Goal: Check status: Check status

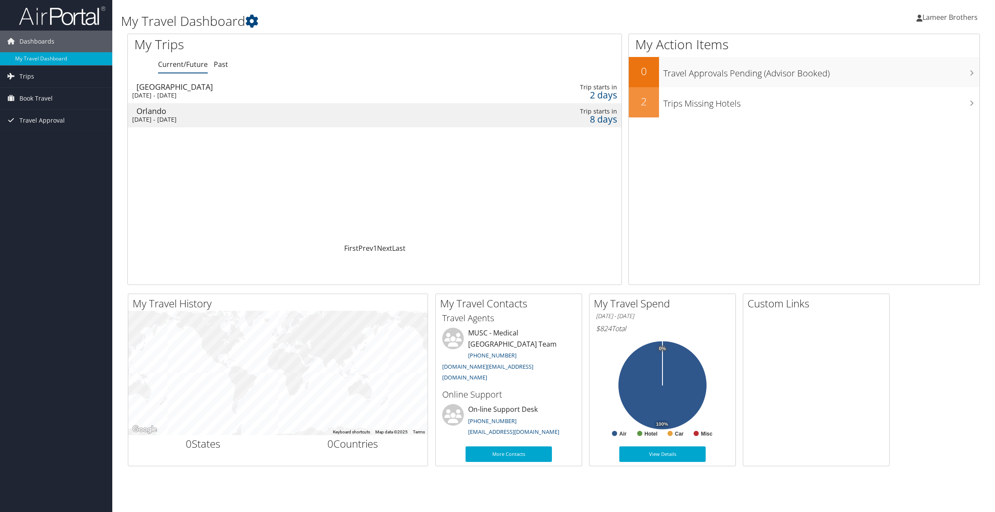
click at [256, 122] on div "Tue 16 Sep 2025 - Sat 20 Sep 2025" at bounding box center [284, 120] width 305 height 8
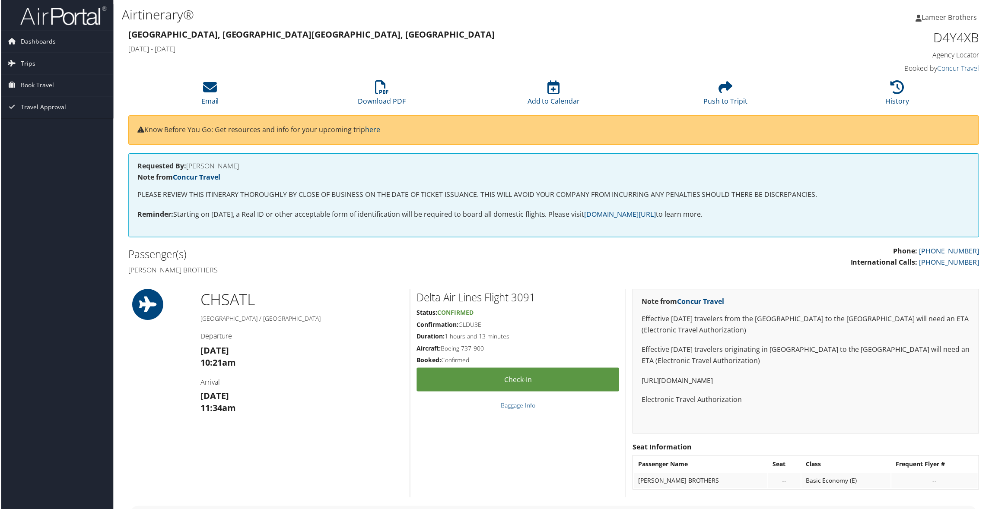
scroll to position [30, 0]
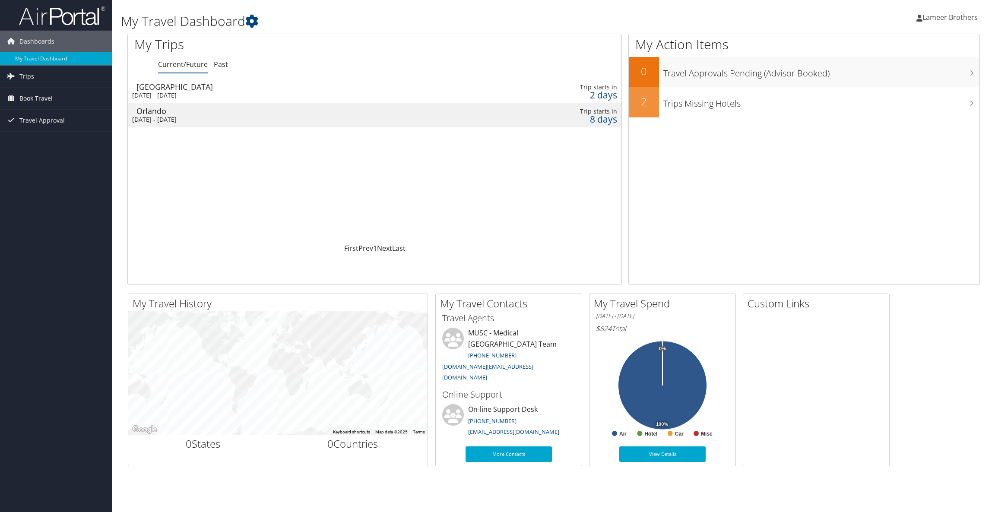
click at [571, 93] on div "2 days" at bounding box center [563, 95] width 110 height 8
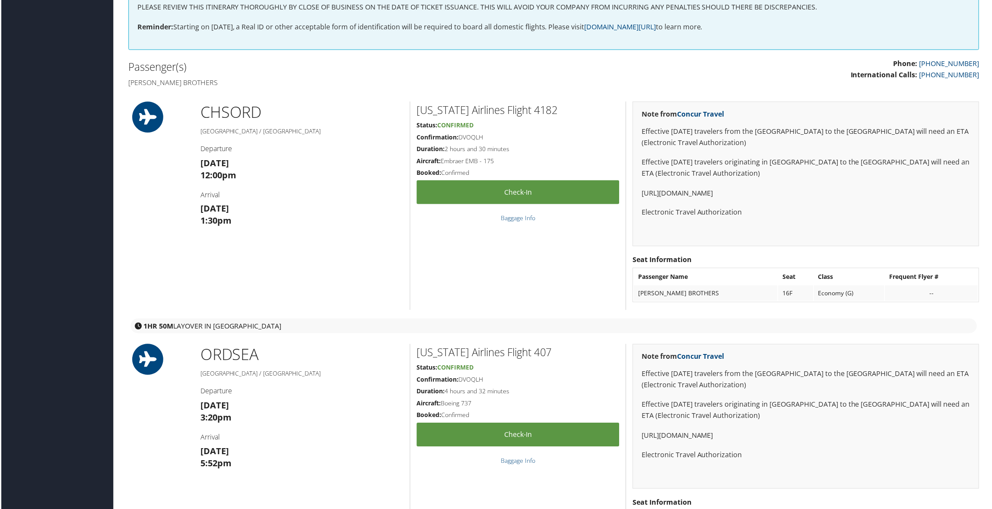
scroll to position [188, 0]
